Goal: Check status: Check status

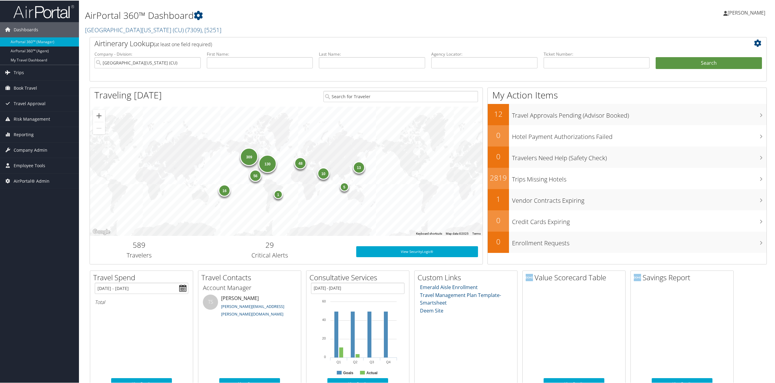
click at [134, 32] on link "University of Colorado (CU) ( 7309 ) , [ 5251 ]" at bounding box center [153, 29] width 136 height 8
click at [130, 38] on input "search" at bounding box center [125, 40] width 80 height 11
type input "abc"
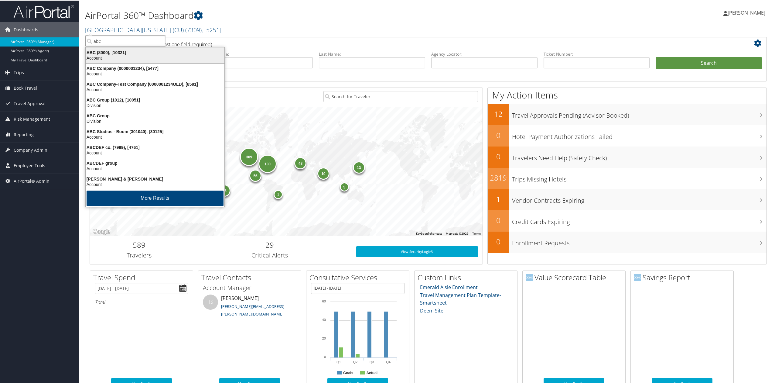
click at [145, 55] on div "Account" at bounding box center [155, 57] width 146 height 5
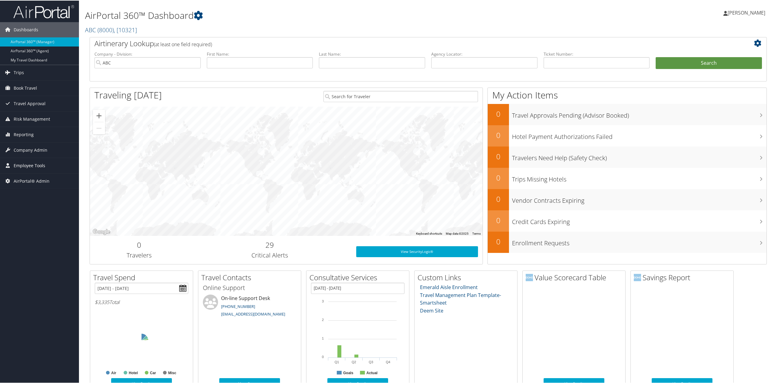
click at [60, 166] on link "Employee Tools" at bounding box center [39, 164] width 79 height 15
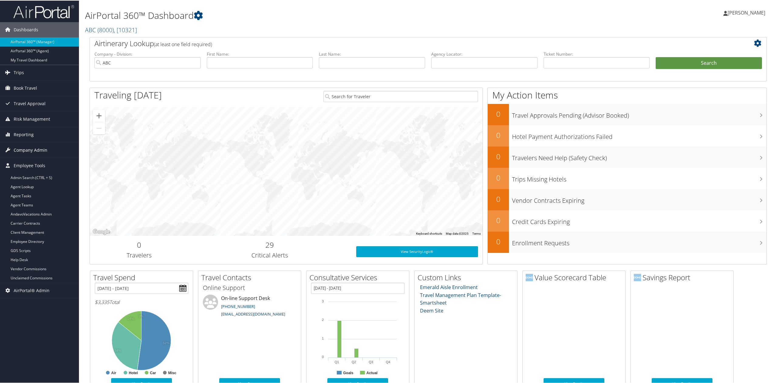
click at [60, 152] on link "Company Admin" at bounding box center [39, 149] width 79 height 15
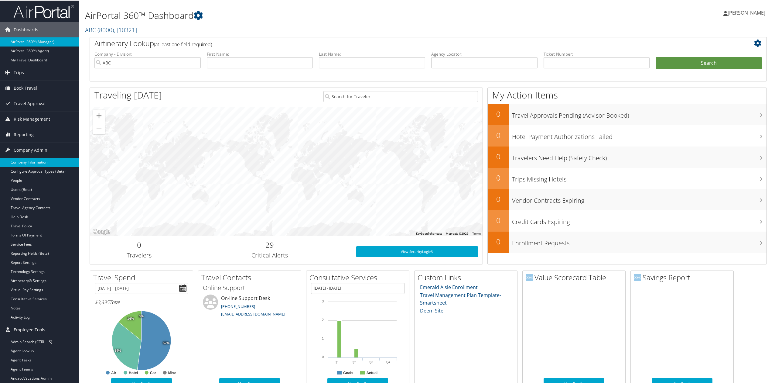
click at [62, 163] on link "Company Information" at bounding box center [39, 161] width 79 height 9
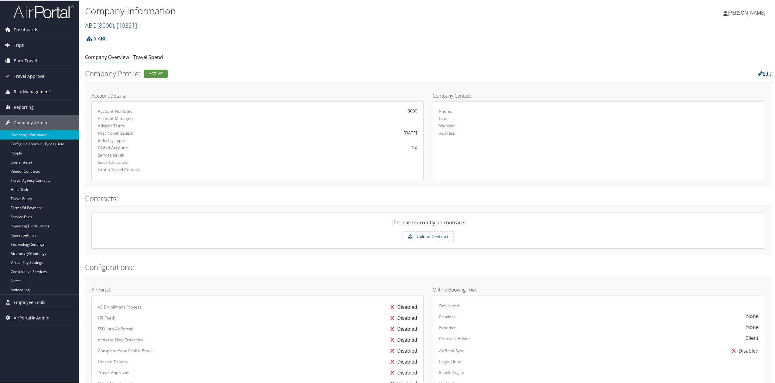
click at [89, 36] on icon at bounding box center [89, 38] width 5 height 5
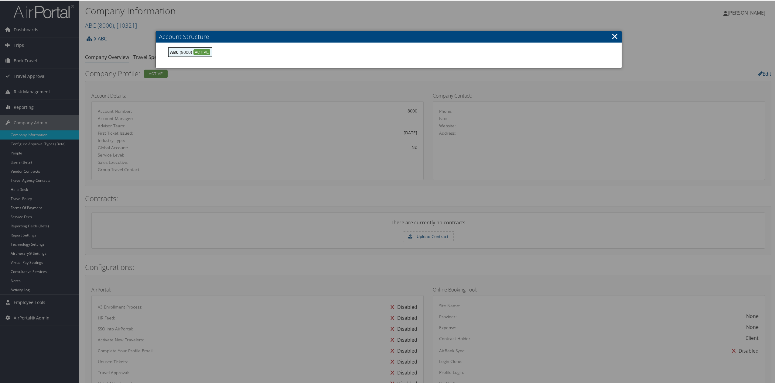
click at [613, 36] on link "×" at bounding box center [614, 35] width 7 height 12
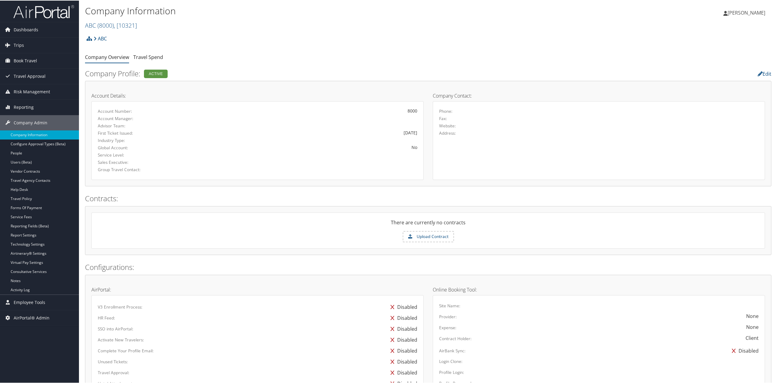
drag, startPoint x: 104, startPoint y: 21, endPoint x: 101, endPoint y: 29, distance: 7.9
click at [104, 21] on span "( 8000 )" at bounding box center [105, 25] width 16 height 8
click at [124, 39] on input "search" at bounding box center [125, 35] width 80 height 11
type input "abc"
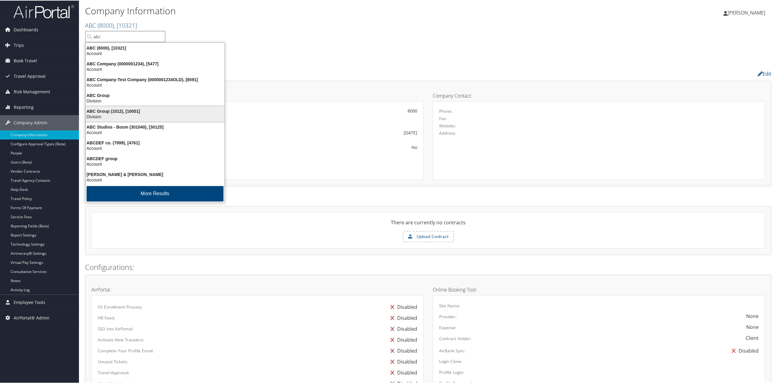
click at [143, 114] on div "Division" at bounding box center [155, 115] width 146 height 5
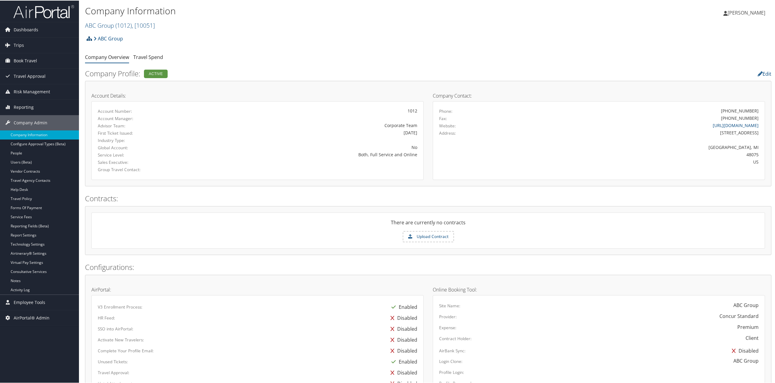
click at [89, 39] on icon at bounding box center [89, 38] width 5 height 5
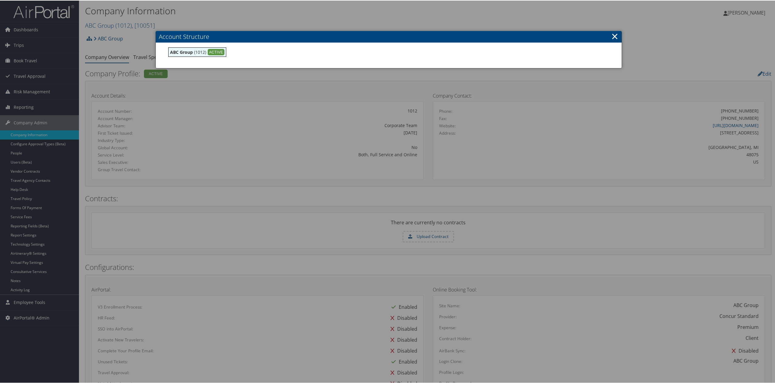
click at [611, 36] on link "×" at bounding box center [614, 35] width 7 height 12
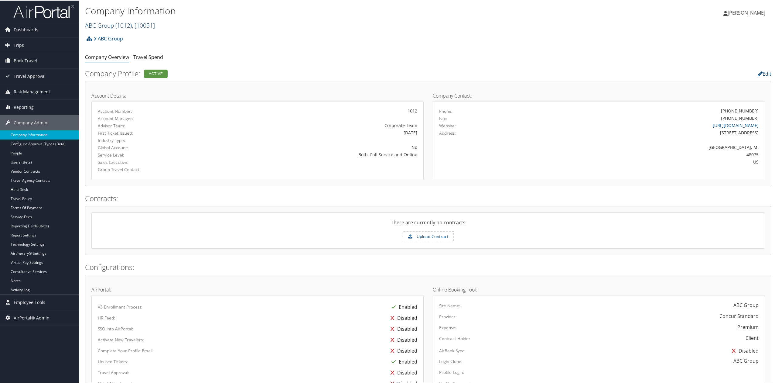
click at [123, 21] on span "( 1012 )" at bounding box center [123, 25] width 16 height 8
type input "a"
click at [125, 38] on input "a" at bounding box center [125, 35] width 80 height 11
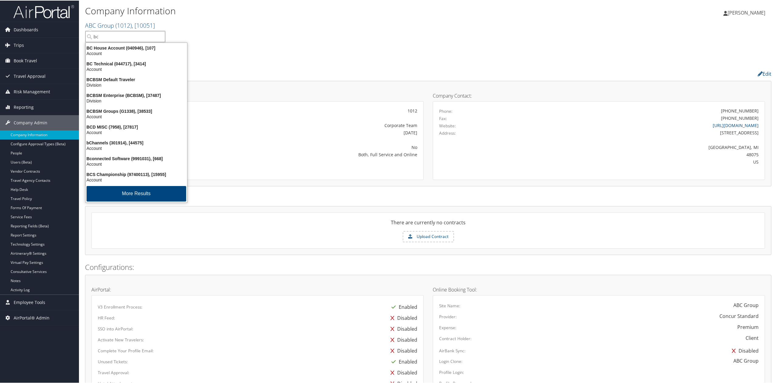
type input "b"
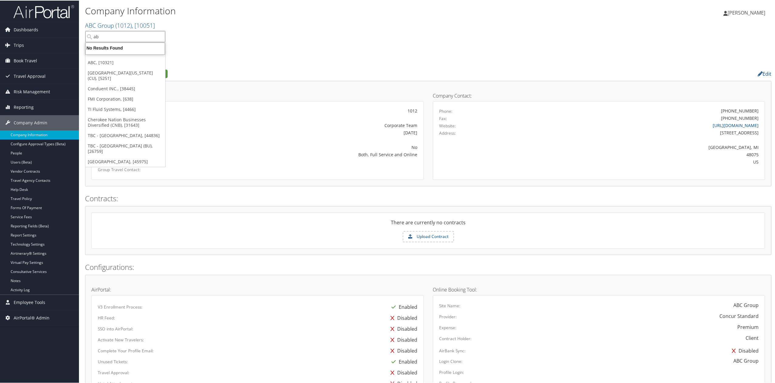
type input "abc"
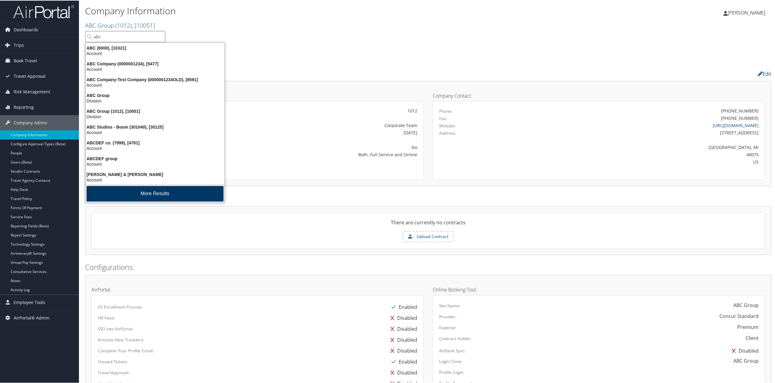
click at [141, 196] on button "More Results" at bounding box center [155, 192] width 137 height 15
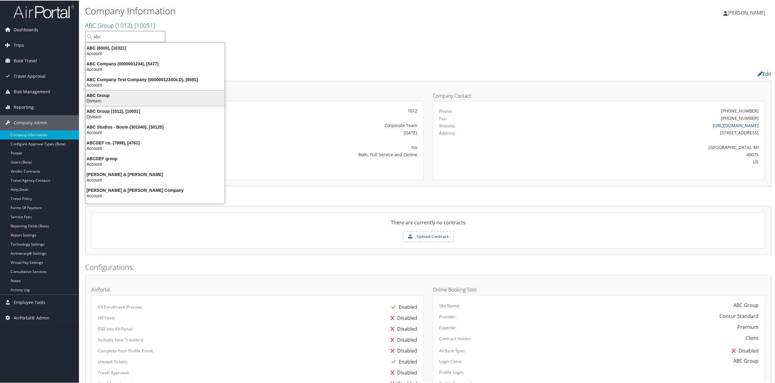
click at [162, 98] on div "Division" at bounding box center [155, 99] width 146 height 5
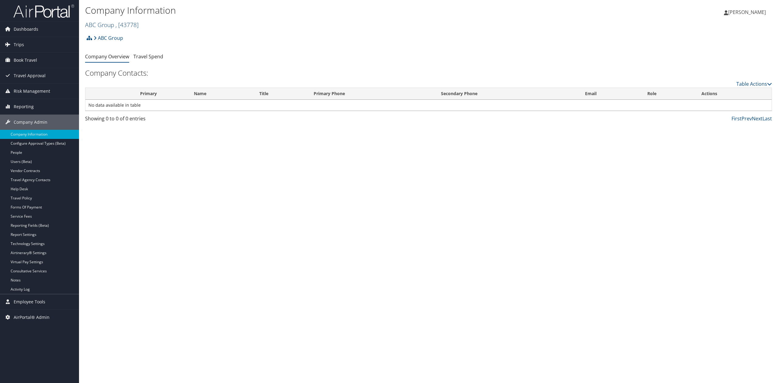
click at [103, 24] on link "ABC Group , [ 43778 ]" at bounding box center [111, 25] width 53 height 8
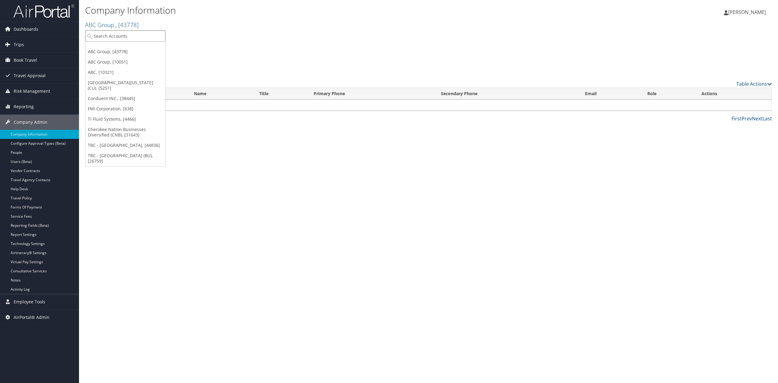
click at [113, 35] on input "search" at bounding box center [125, 35] width 80 height 11
type input "abc"
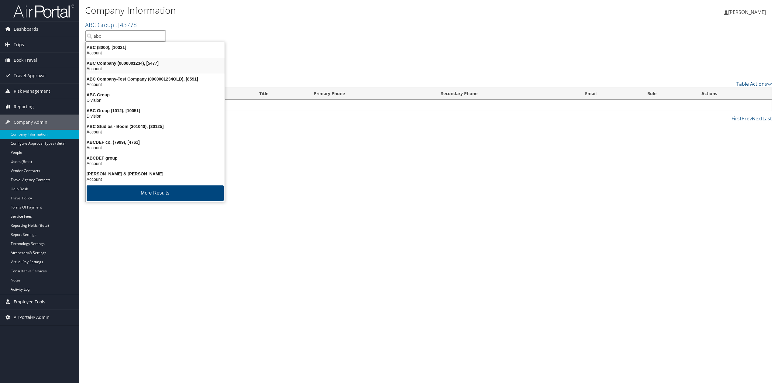
click at [120, 65] on div "ABC Company (0000001234), [5477]" at bounding box center [155, 62] width 146 height 5
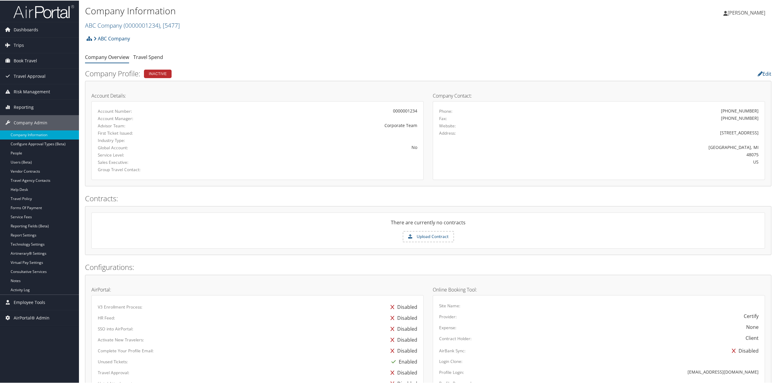
click at [40, 10] on img at bounding box center [43, 11] width 61 height 14
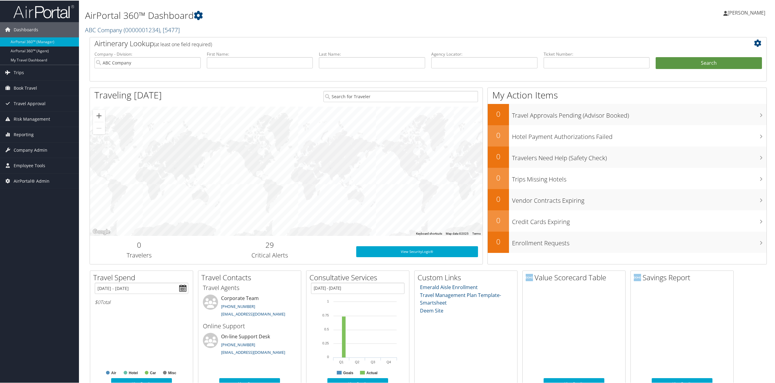
click at [110, 28] on link "ABC Company ( 0000001234 ) , [ 5477 ]" at bounding box center [132, 29] width 95 height 8
click at [111, 43] on input "search" at bounding box center [125, 40] width 80 height 11
type input "cherokee"
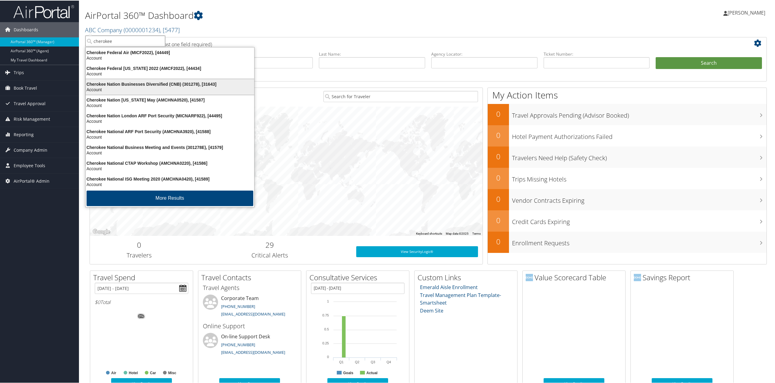
click at [119, 89] on div "Account" at bounding box center [170, 88] width 176 height 5
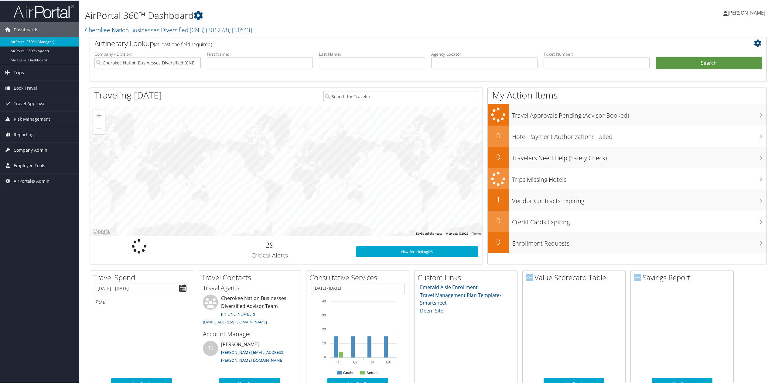
click at [58, 154] on link "Company Admin" at bounding box center [39, 149] width 79 height 15
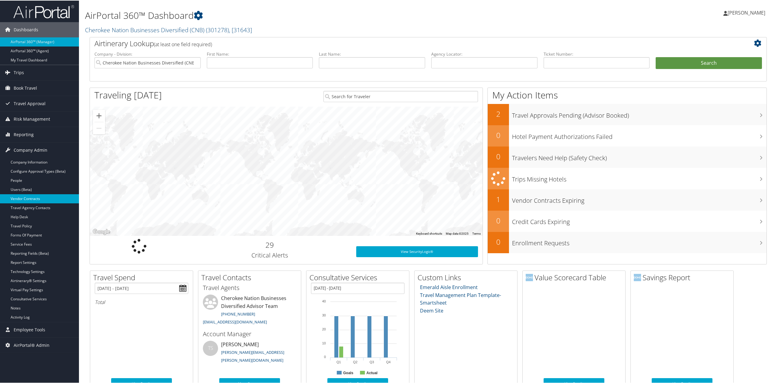
click at [46, 202] on link "Vendor Contracts" at bounding box center [39, 197] width 79 height 9
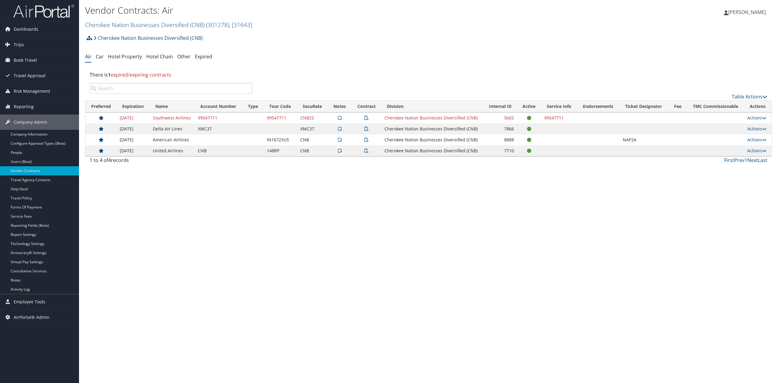
click at [215, 263] on div "Vendor Contracts: Air Cherokee Nation Businesses Diversified (CNB) ( 301278 ) ,…" at bounding box center [428, 191] width 699 height 383
click at [34, 49] on link "Trips" at bounding box center [39, 44] width 79 height 15
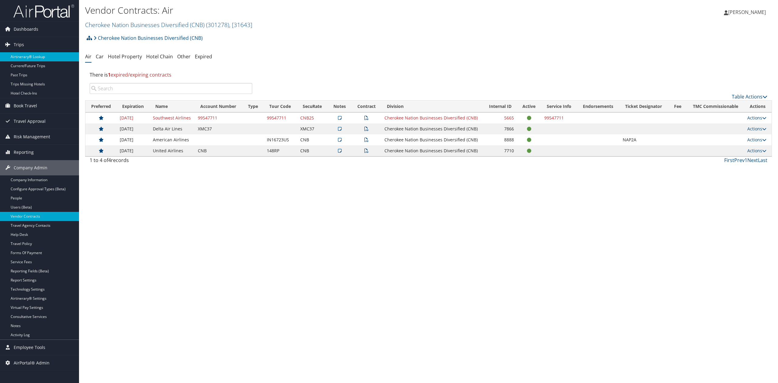
click at [57, 58] on link "Airtinerary® Lookup" at bounding box center [39, 56] width 79 height 9
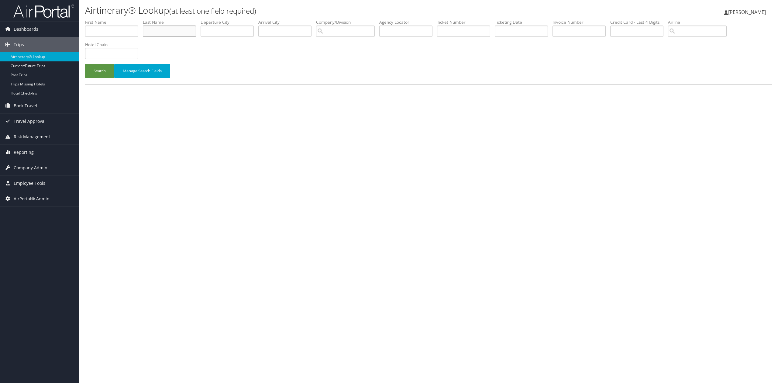
click at [172, 27] on input "text" at bounding box center [169, 31] width 53 height 11
type input "schmidt"
click at [356, 37] on li "Company/Division" at bounding box center [347, 30] width 63 height 22
click at [345, 28] on input "search" at bounding box center [345, 31] width 59 height 11
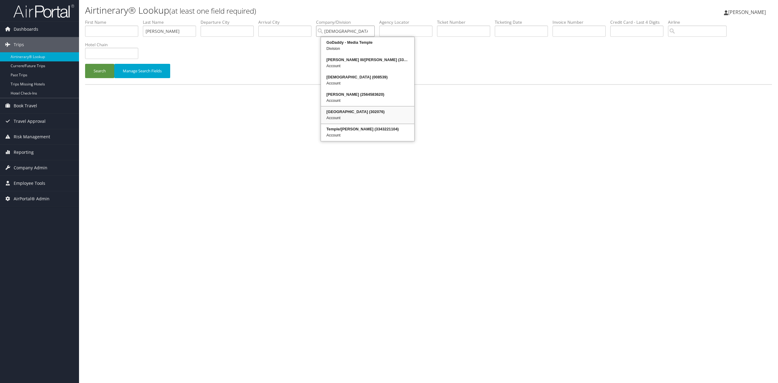
drag, startPoint x: 337, startPoint y: 115, endPoint x: 223, endPoint y: 101, distance: 114.9
click at [338, 115] on div "Temple University (302076)" at bounding box center [367, 112] width 91 height 6
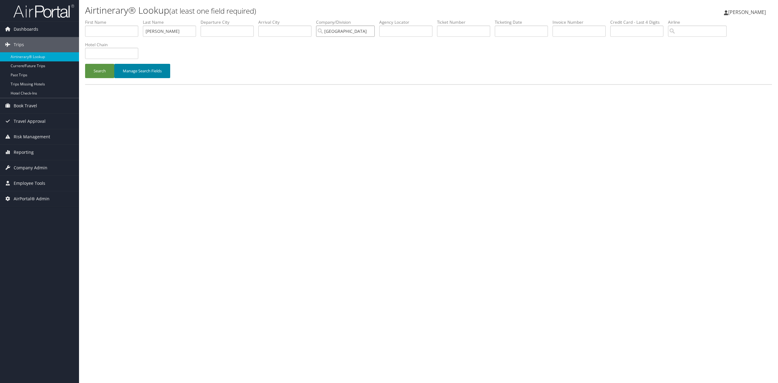
type input "Temple University"
click at [115, 74] on button "Manage Search Fields" at bounding box center [142, 71] width 56 height 14
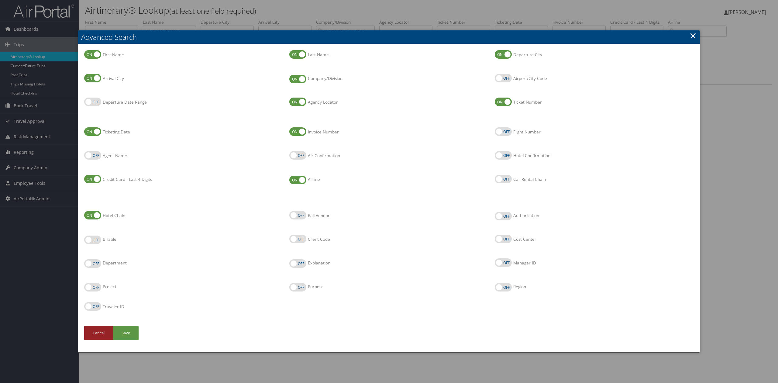
click at [89, 332] on button "Cancel" at bounding box center [98, 333] width 29 height 14
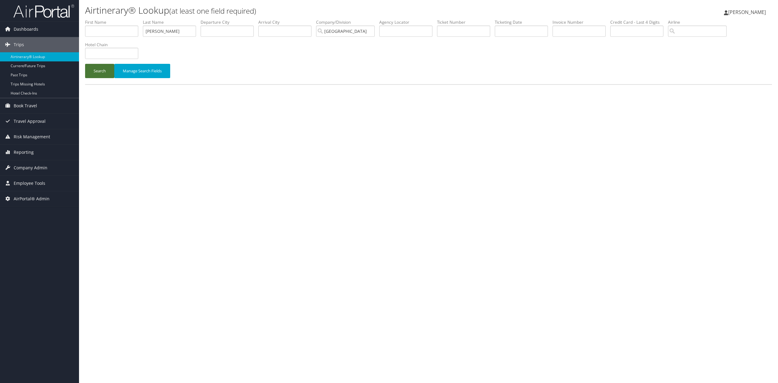
click at [96, 67] on button "Search" at bounding box center [99, 71] width 29 height 14
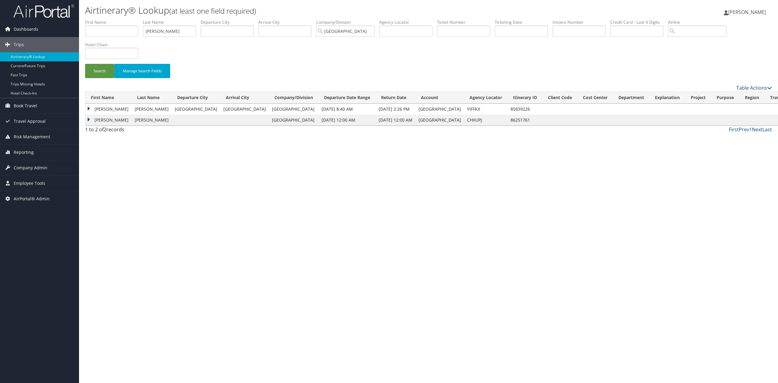
click at [464, 122] on td "CHXUPJ" at bounding box center [485, 120] width 43 height 11
copy td "CHXUPJ"
click at [87, 119] on td "Gregory" at bounding box center [108, 120] width 46 height 11
click at [114, 131] on link "View" at bounding box center [116, 131] width 9 height 6
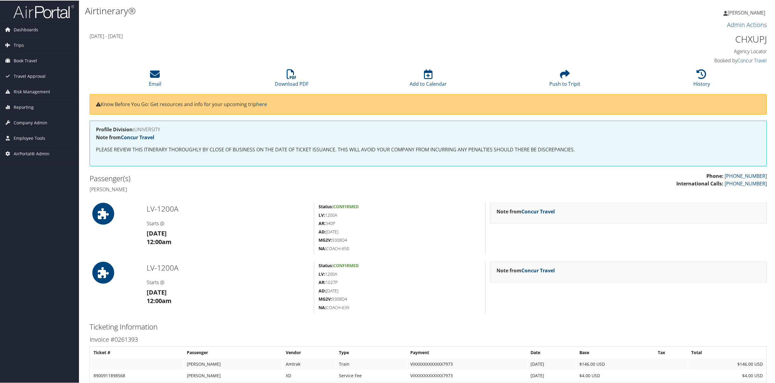
click at [118, 339] on h3 "Invoice #0261393" at bounding box center [428, 338] width 677 height 9
click at [119, 339] on h3 "Invoice #0261393" at bounding box center [428, 338] width 677 height 9
copy h3 "0261393"
click at [744, 38] on h1 "CHXUPJ" at bounding box center [685, 38] width 162 height 13
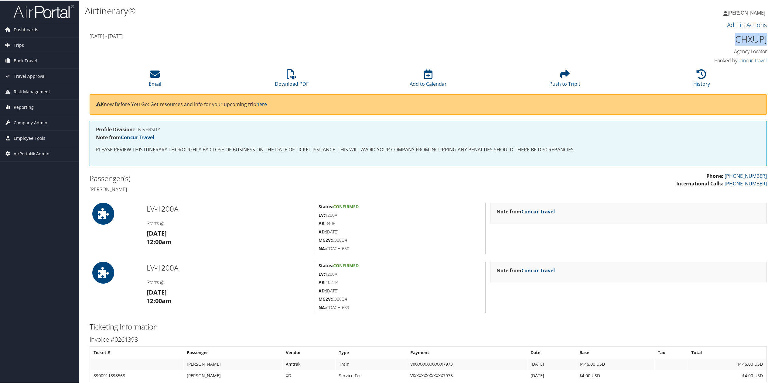
copy h1 "CHXUPJ"
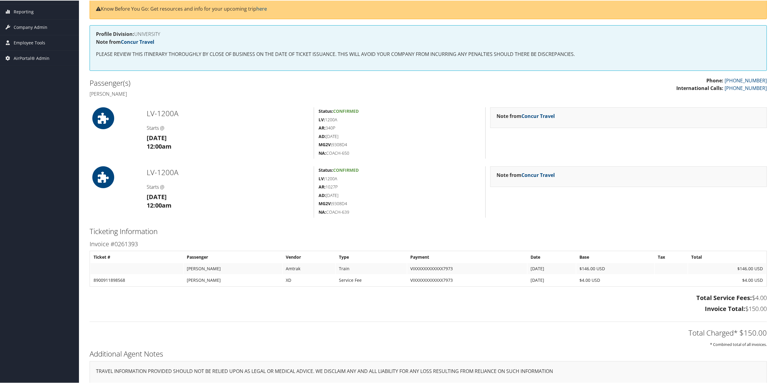
scroll to position [81, 0]
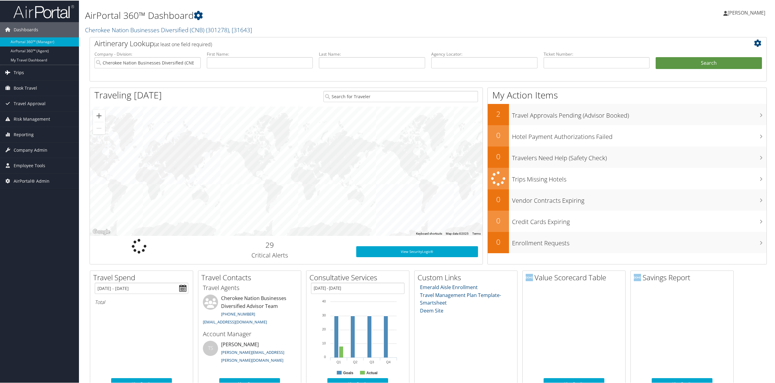
click at [44, 74] on link "Trips" at bounding box center [39, 71] width 79 height 15
click at [59, 86] on link "Airtinerary® Lookup" at bounding box center [39, 84] width 79 height 9
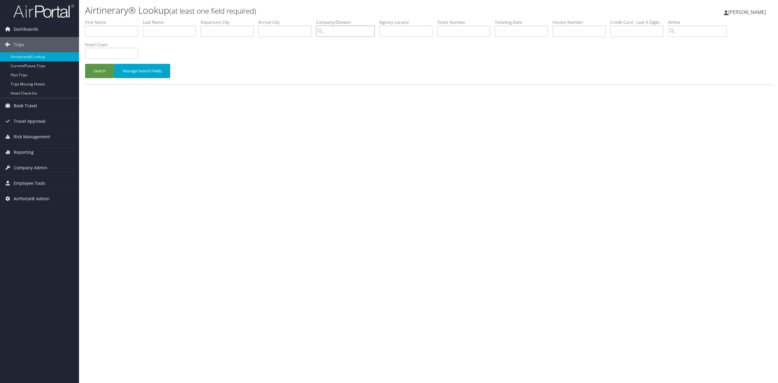
click at [337, 32] on input "search" at bounding box center [345, 31] width 59 height 11
click at [180, 28] on input "text" at bounding box center [169, 31] width 53 height 11
type input "[PERSON_NAME]"
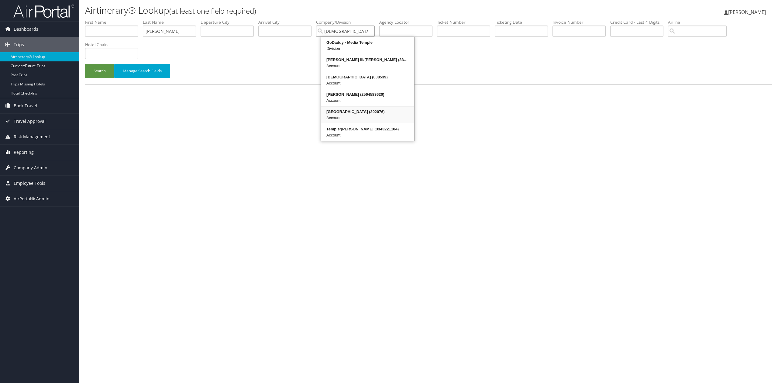
click at [347, 118] on div "Account" at bounding box center [367, 118] width 91 height 6
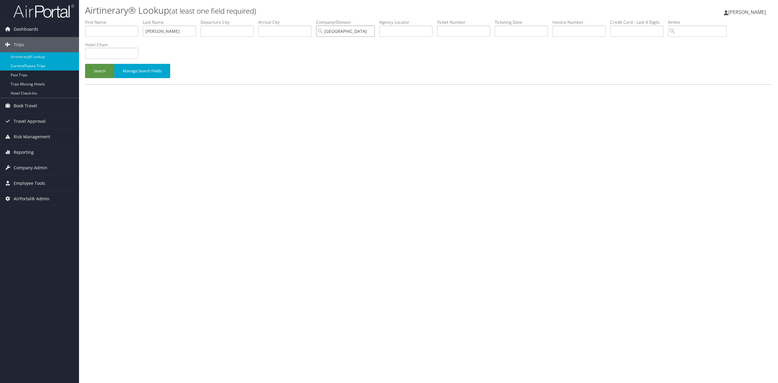
type input "[GEOGRAPHIC_DATA]"
drag, startPoint x: 78, startPoint y: 65, endPoint x: 82, endPoint y: 65, distance: 3.7
click at [78, 65] on link "Current/Future Trips" at bounding box center [39, 65] width 79 height 9
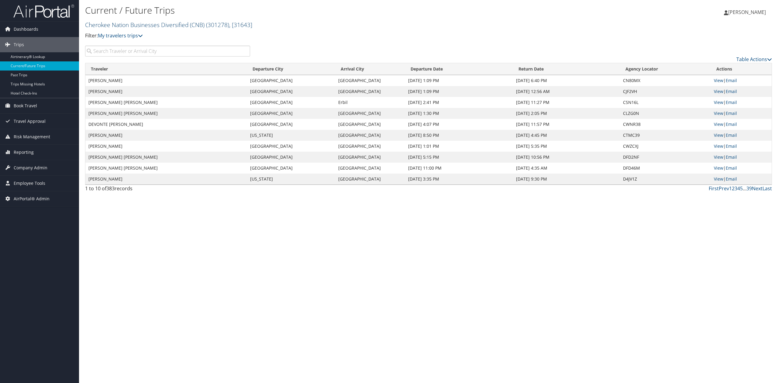
drag, startPoint x: 129, startPoint y: 21, endPoint x: 126, endPoint y: 22, distance: 3.8
click at [129, 21] on link "Cherokee Nation Businesses Diversified (CNB) ( 301278 ) , [ 31643 ]" at bounding box center [168, 25] width 167 height 8
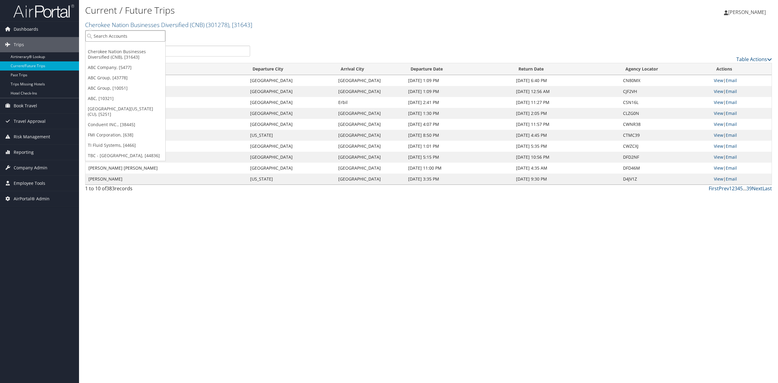
drag, startPoint x: 126, startPoint y: 33, endPoint x: 131, endPoint y: 32, distance: 5.2
click at [130, 32] on input "search" at bounding box center [125, 35] width 80 height 11
type input "[DEMOGRAPHIC_DATA]"
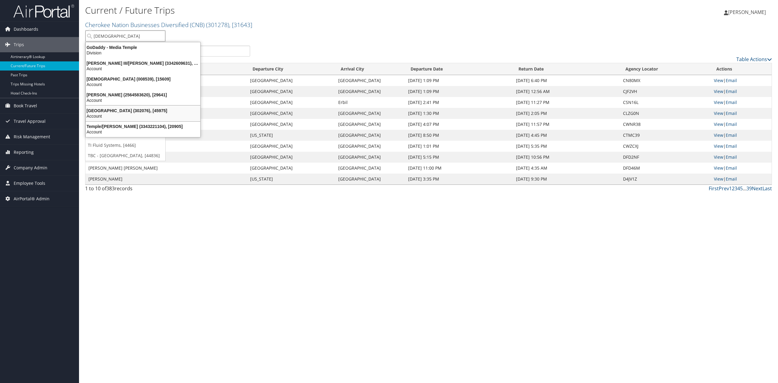
click at [123, 111] on div "[GEOGRAPHIC_DATA] (302076), [45975]" at bounding box center [143, 110] width 122 height 5
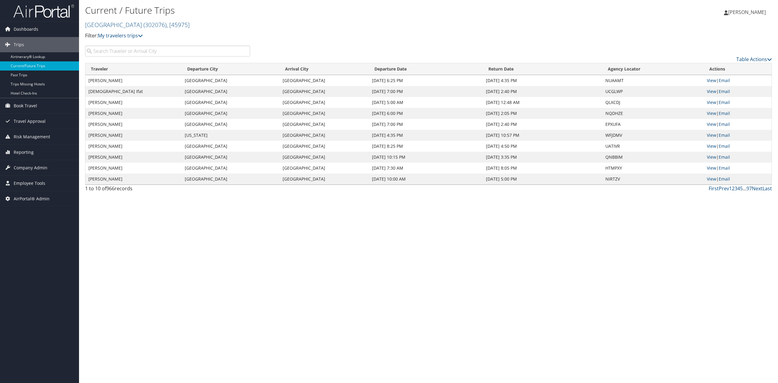
click at [140, 46] on input "search" at bounding box center [167, 51] width 165 height 11
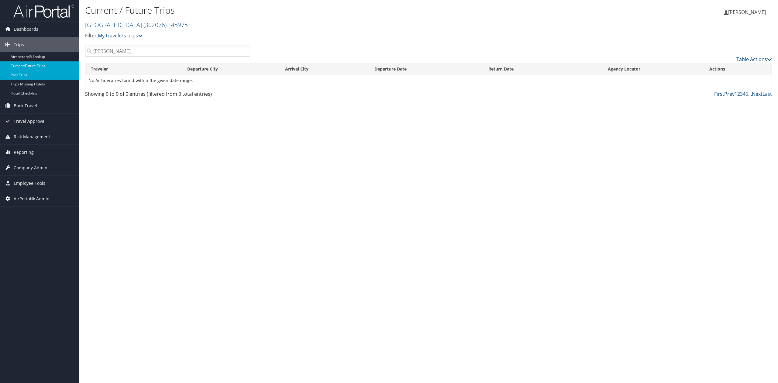
type input "schmidt"
click at [42, 74] on link "Past Trips" at bounding box center [39, 74] width 79 height 9
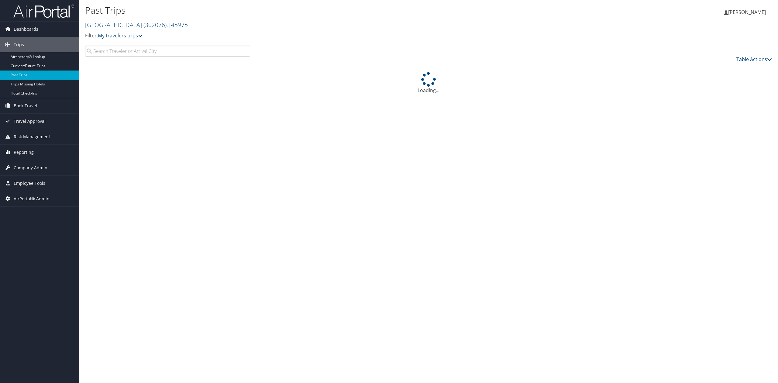
click at [135, 53] on input "search" at bounding box center [167, 51] width 165 height 11
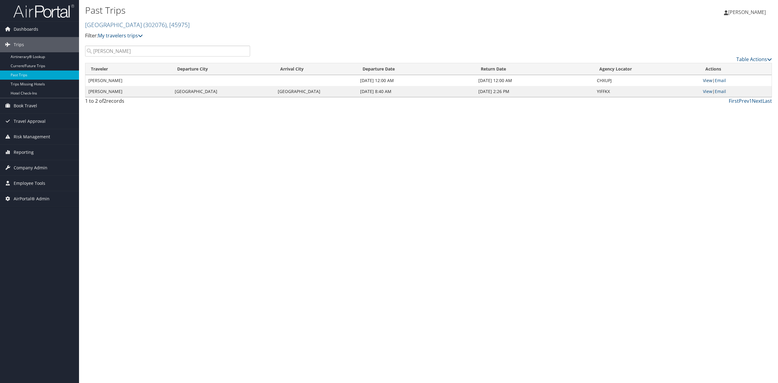
type input "[PERSON_NAME]"
click at [706, 82] on link "View" at bounding box center [707, 80] width 9 height 6
click at [166, 137] on div "Past Trips [GEOGRAPHIC_DATA] ( 302076 ) , [ 45975 ] Temple University Cherokee …" at bounding box center [428, 191] width 699 height 383
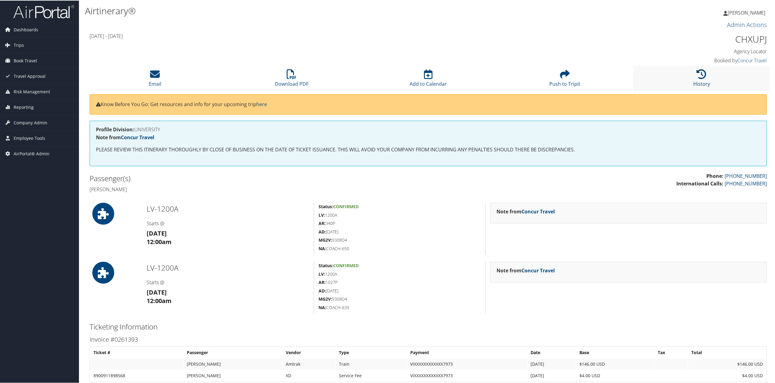
click at [697, 69] on icon at bounding box center [702, 74] width 10 height 10
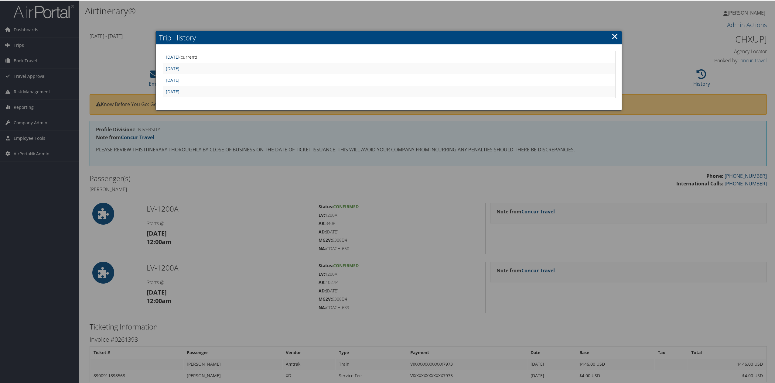
click at [180, 54] on link "Tue Sep 16 12:01:29 MDT 2025" at bounding box center [173, 56] width 14 height 6
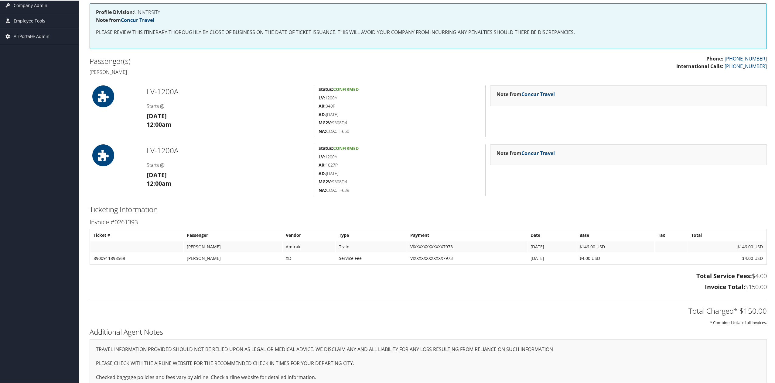
scroll to position [121, 0]
